Goal: Information Seeking & Learning: Learn about a topic

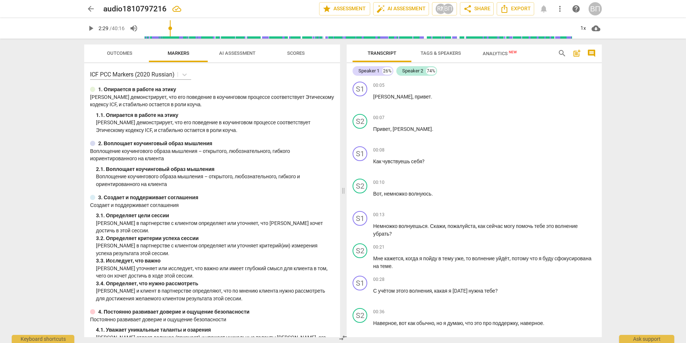
scroll to position [552, 0]
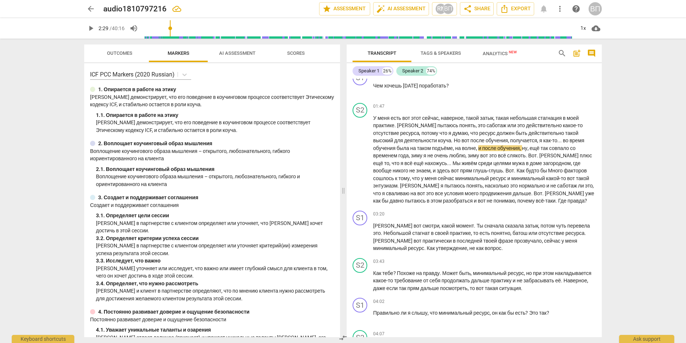
click at [450, 54] on span "Tags & Speakers" at bounding box center [441, 53] width 40 height 6
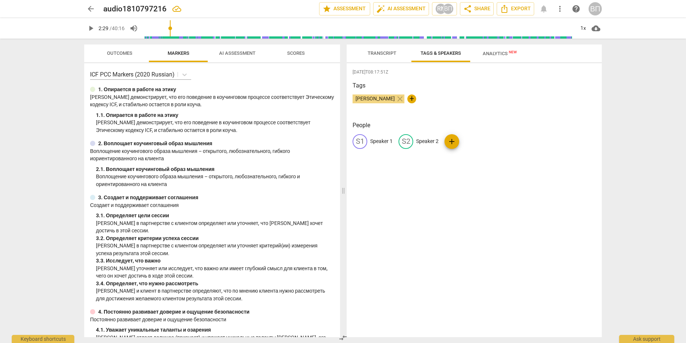
click at [378, 54] on span "Transcript" at bounding box center [382, 53] width 29 height 6
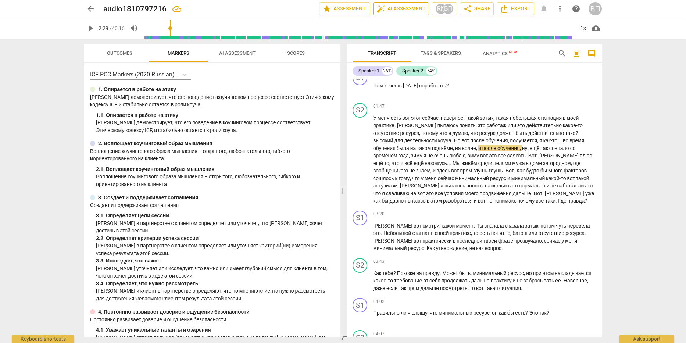
click at [401, 8] on span "auto_fix_high AI Assessment" at bounding box center [401, 8] width 49 height 9
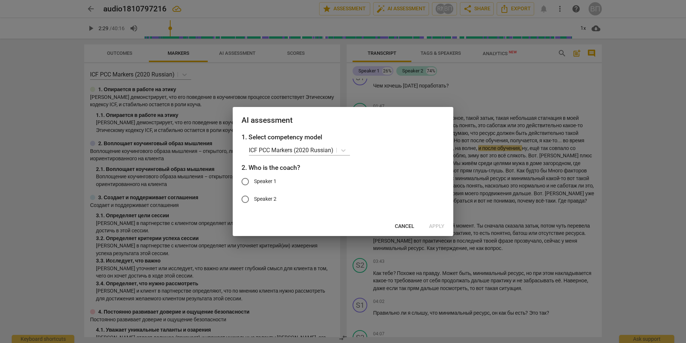
click at [525, 83] on div at bounding box center [343, 171] width 686 height 343
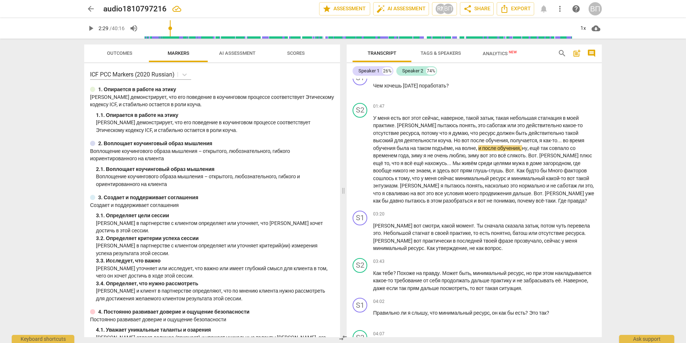
click at [239, 55] on span "AI Assessment" at bounding box center [237, 53] width 36 height 6
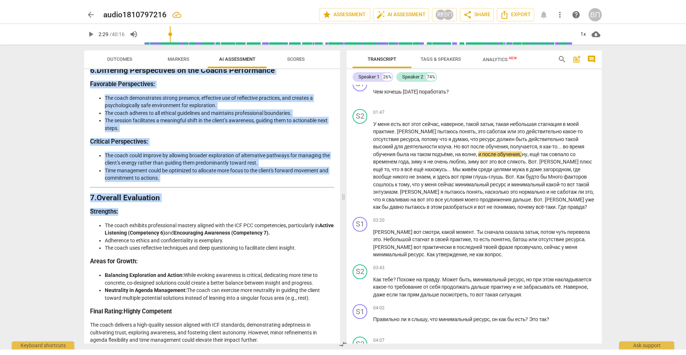
scroll to position [932, 0]
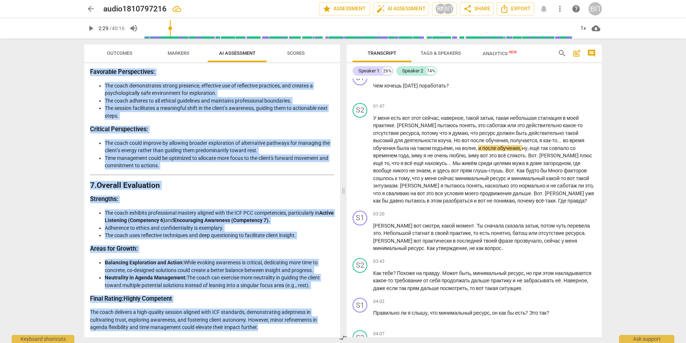
drag, startPoint x: 91, startPoint y: 131, endPoint x: 271, endPoint y: 330, distance: 268.7
copy div "3. Loremi dol Sitametc Adi ELI seddoeiusm temp incidid utlabo etd ma aliquaenim…"
click at [361, 161] on span "play_arrow" at bounding box center [360, 160] width 9 height 9
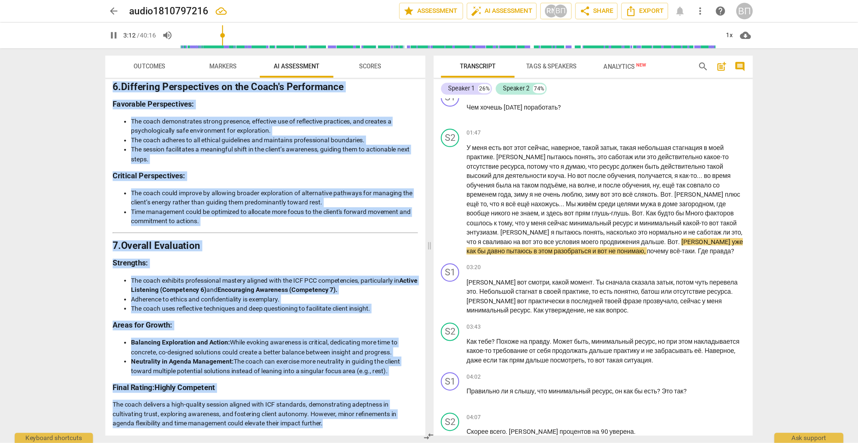
scroll to position [921, 0]
click at [357, 162] on span "pause" at bounding box center [360, 160] width 9 height 9
type input "194"
click at [171, 53] on span "Markers" at bounding box center [179, 53] width 22 height 6
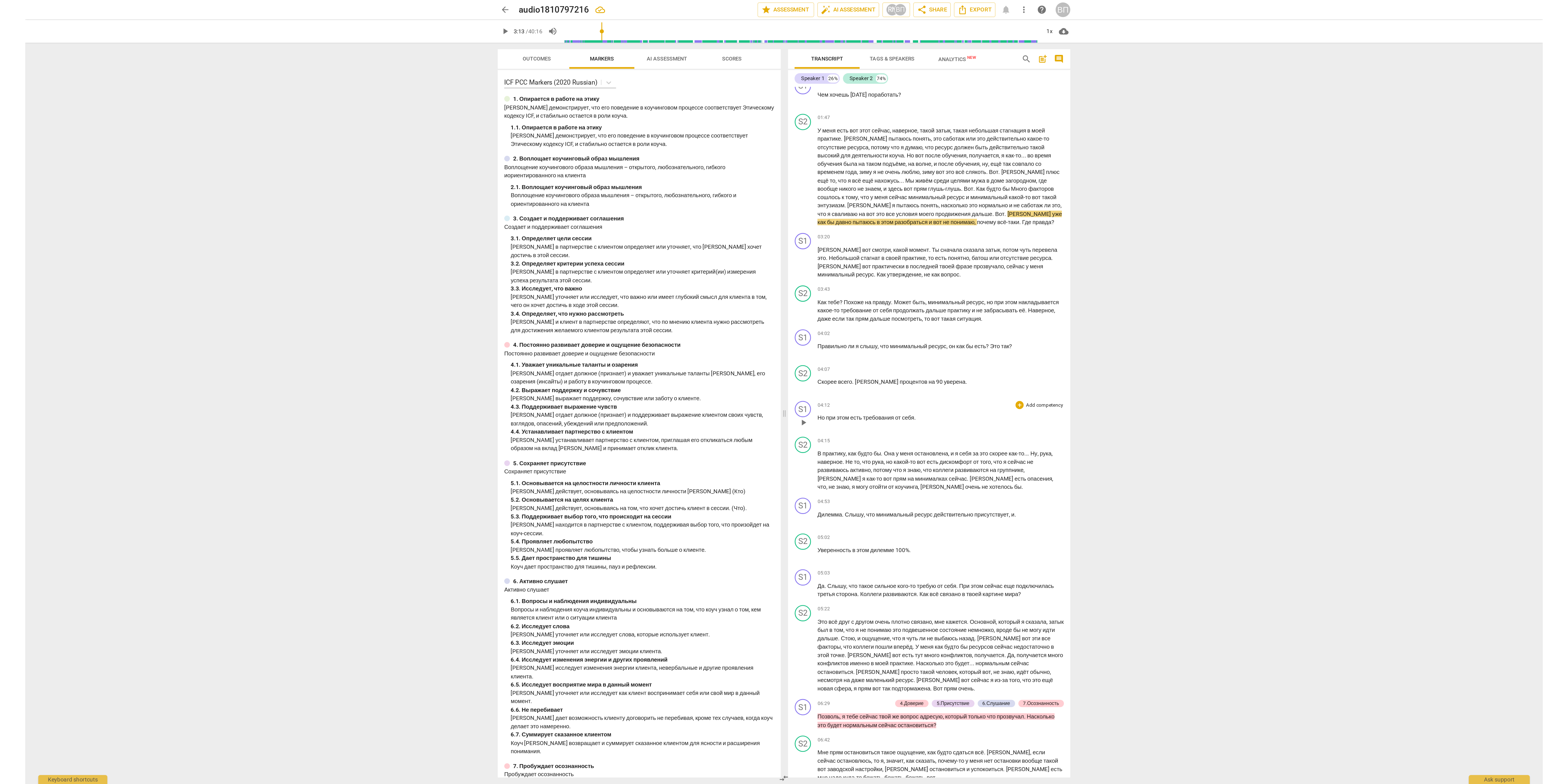
scroll to position [420, 0]
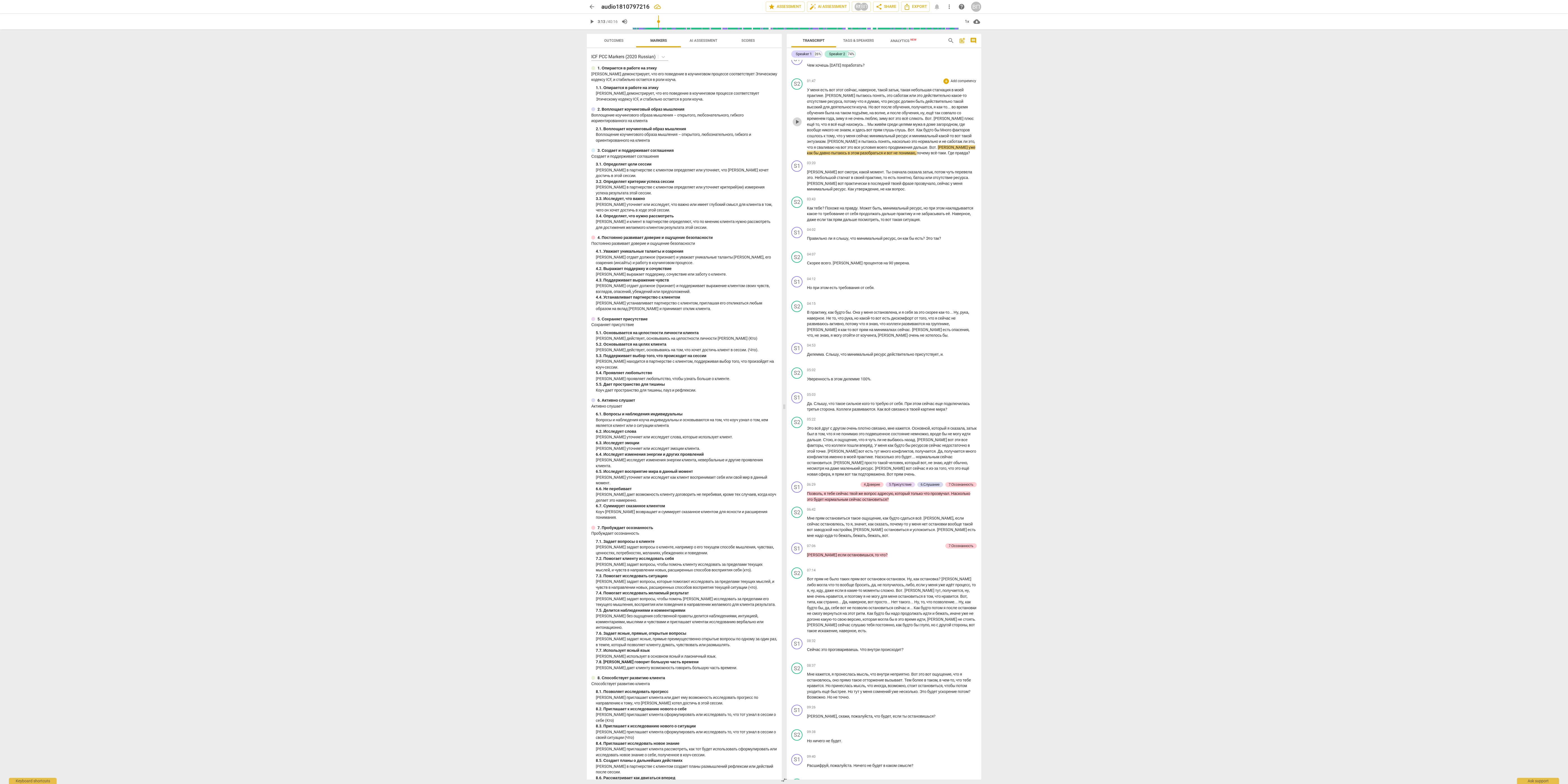
click at [522, 125] on span "play_arrow" at bounding box center [797, 122] width 7 height 7
click at [522, 92] on span "меня" at bounding box center [815, 90] width 10 height 5
click at [522, 72] on div "play_arrow pause" at bounding box center [800, 69] width 14 height 8
drag, startPoint x: 795, startPoint y: 80, endPoint x: 798, endPoint y: 79, distance: 3.2
click at [522, 72] on span "pause" at bounding box center [797, 69] width 7 height 7
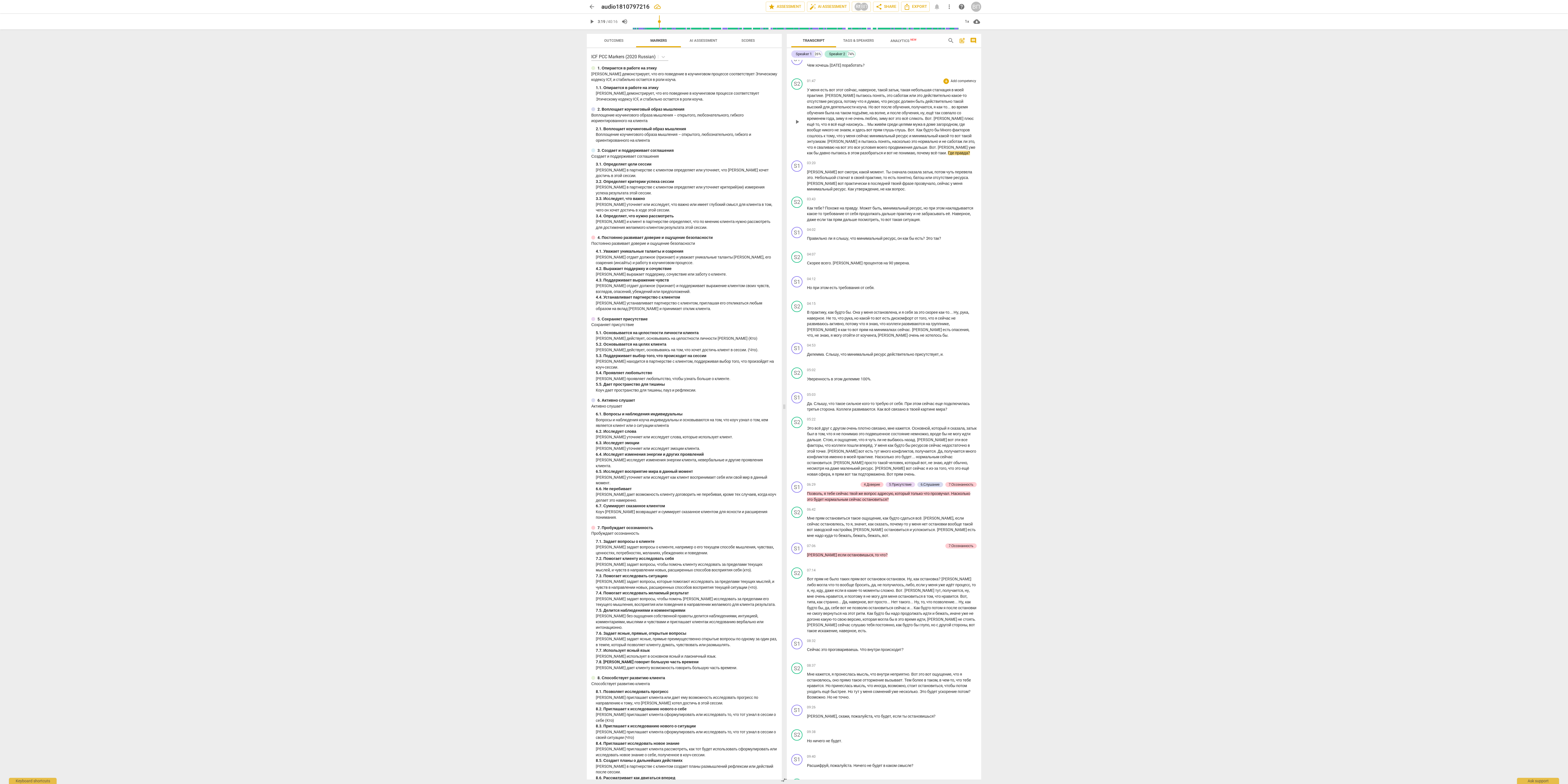
click at [522, 104] on p "У меня есть вот этот сейчас , наверное , такой затык , такая небольшая стагнаци…" at bounding box center [892, 121] width 170 height 69
click at [522, 92] on span "меня" at bounding box center [815, 90] width 10 height 5
click at [522, 72] on span "play_arrow" at bounding box center [797, 69] width 7 height 7
drag, startPoint x: 594, startPoint y: 19, endPoint x: 591, endPoint y: 22, distance: 4.2
click at [522, 19] on span "pause" at bounding box center [592, 21] width 7 height 7
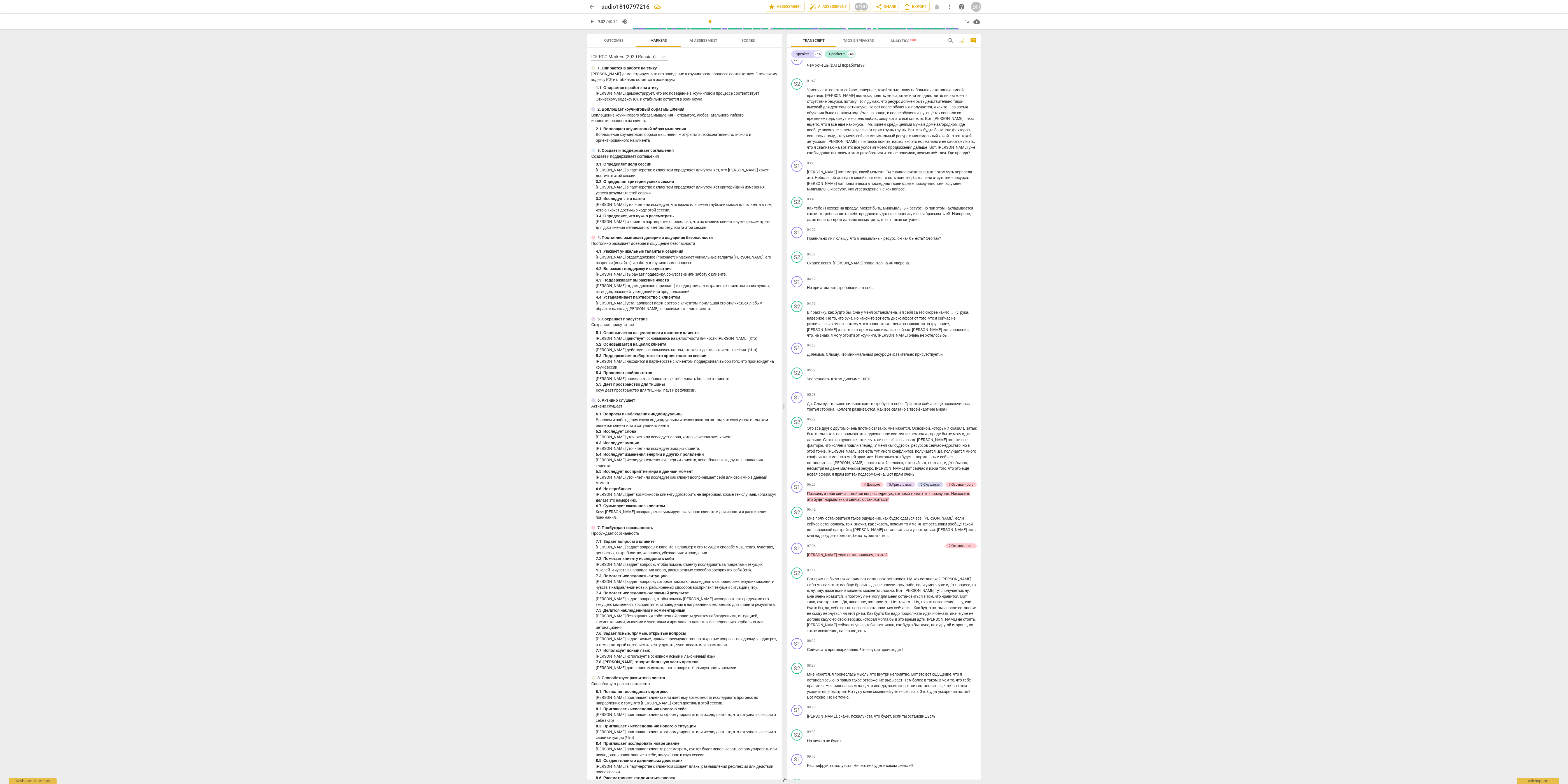
type input "573"
